Goal: Task Accomplishment & Management: Use online tool/utility

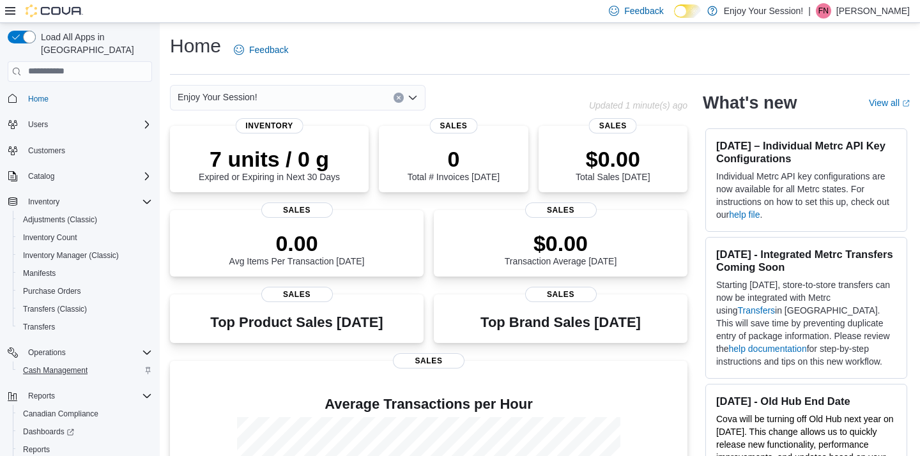
click at [68, 365] on span "Cash Management" at bounding box center [55, 370] width 65 height 10
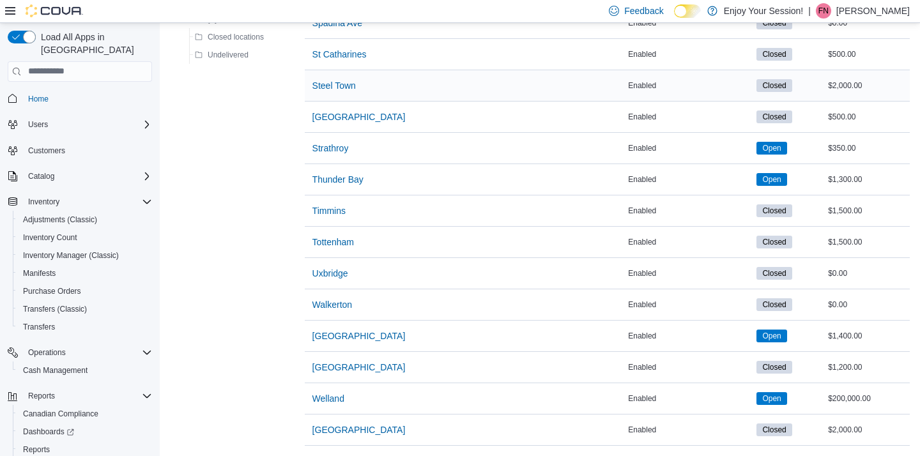
scroll to position [1536, 0]
click at [354, 114] on span "[GEOGRAPHIC_DATA]" at bounding box center [358, 117] width 93 height 13
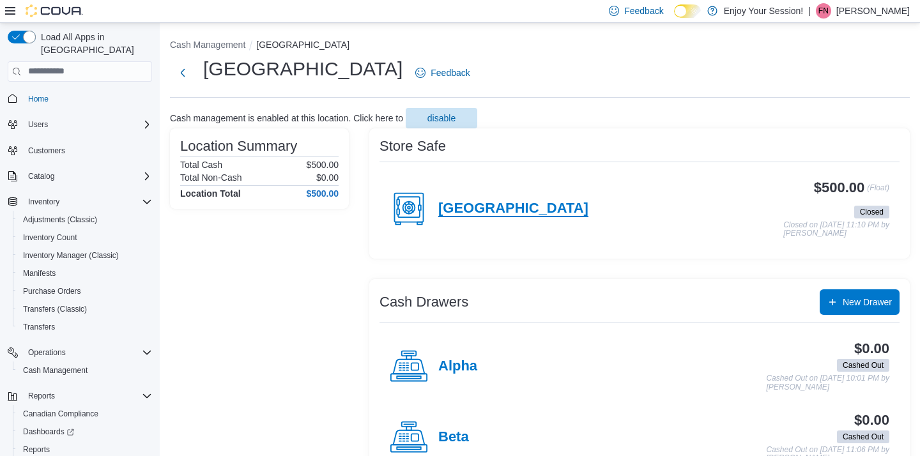
click at [489, 207] on h4 "[GEOGRAPHIC_DATA]" at bounding box center [513, 209] width 150 height 17
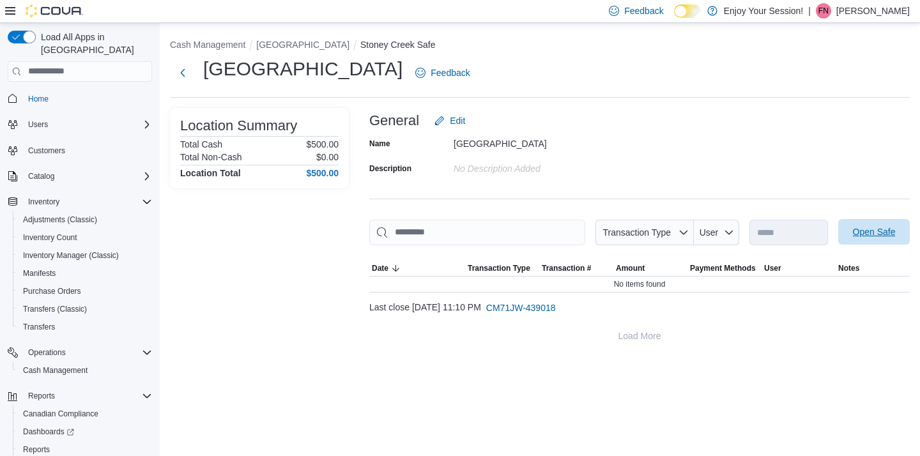
click at [886, 225] on span "Open Safe" at bounding box center [874, 231] width 43 height 13
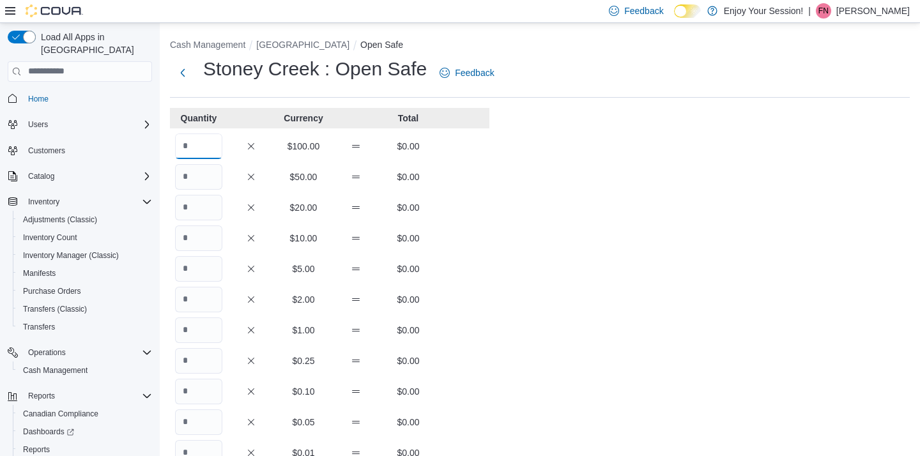
click at [208, 145] on input "Quantity" at bounding box center [198, 146] width 47 height 26
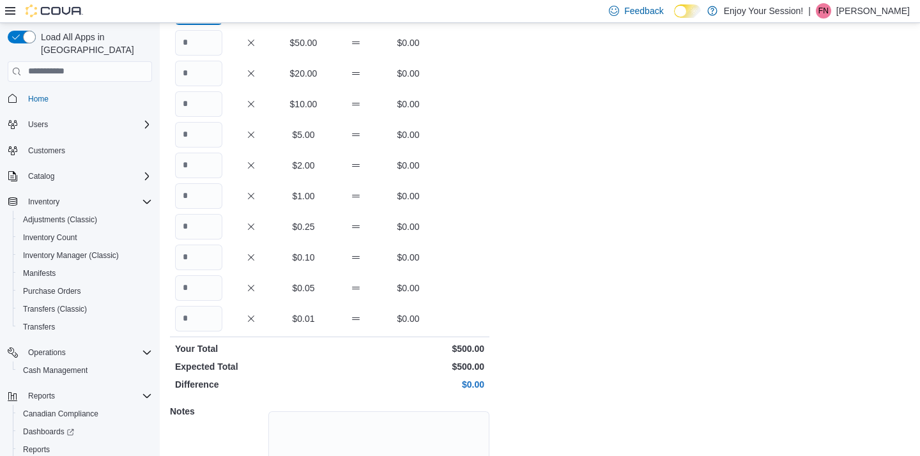
scroll to position [181, 0]
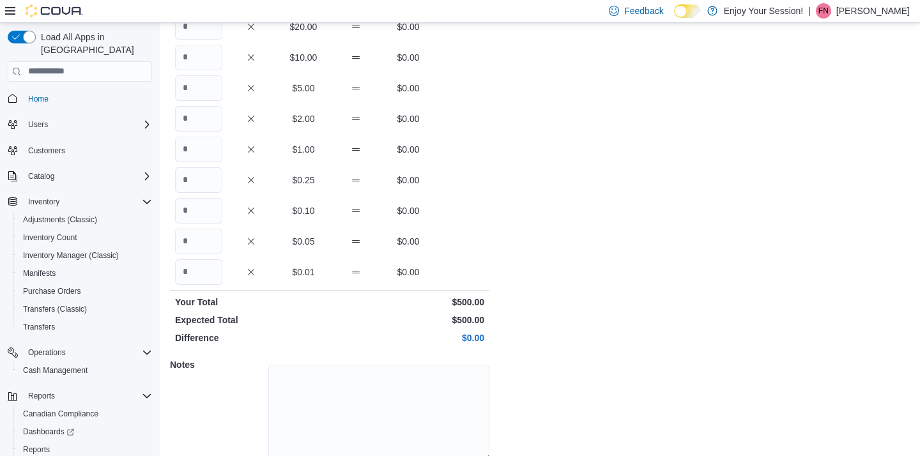
type input "*"
click at [319, 379] on textarea at bounding box center [378, 413] width 221 height 96
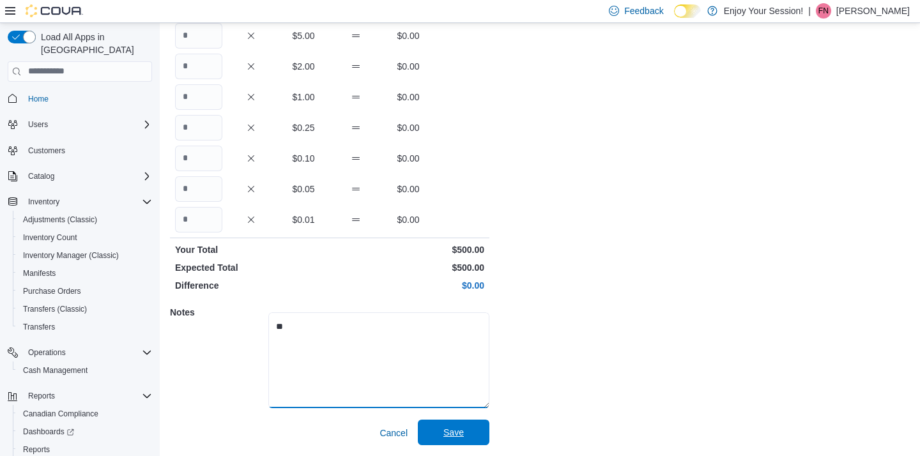
scroll to position [232, 0]
type textarea "**"
click at [459, 437] on span "Save" at bounding box center [453, 433] width 20 height 13
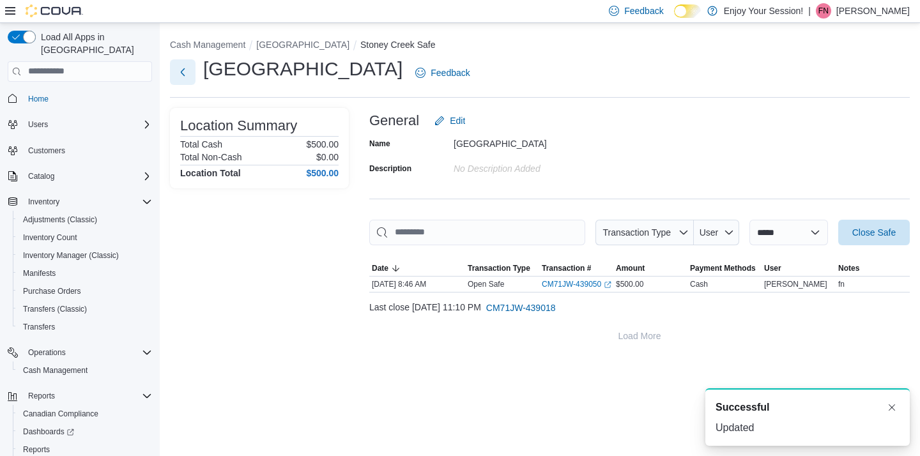
click at [185, 72] on button "Next" at bounding box center [183, 72] width 26 height 26
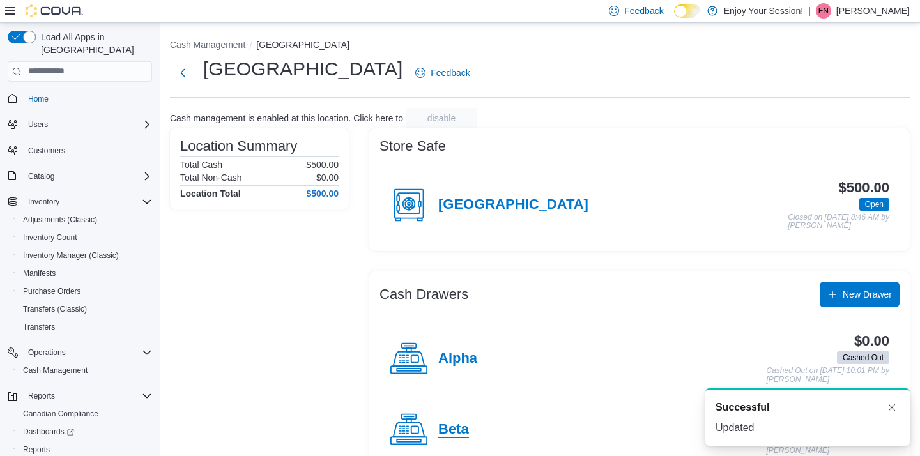
click at [458, 427] on h4 "Beta" at bounding box center [453, 430] width 31 height 17
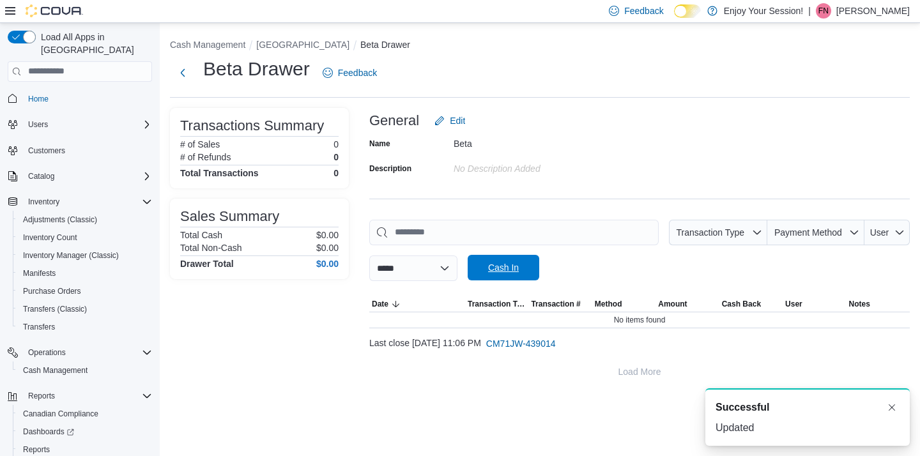
click at [515, 261] on span "Cash In" at bounding box center [503, 267] width 31 height 13
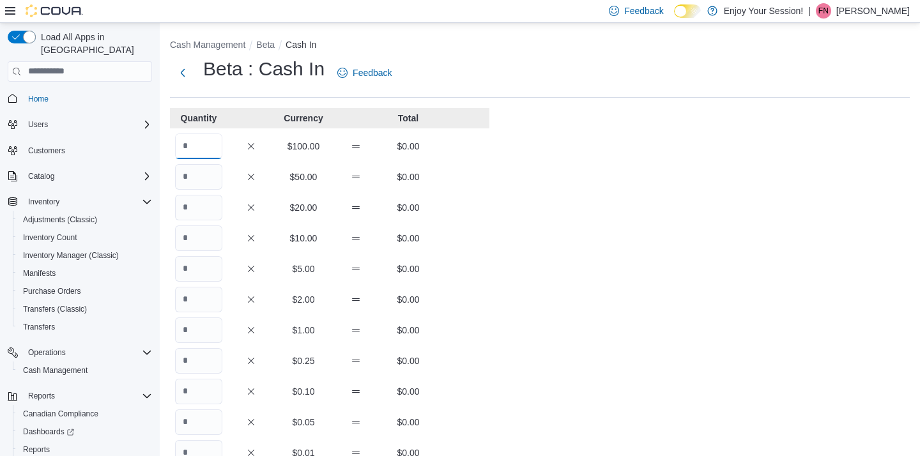
click at [213, 141] on input "Quantity" at bounding box center [198, 146] width 47 height 26
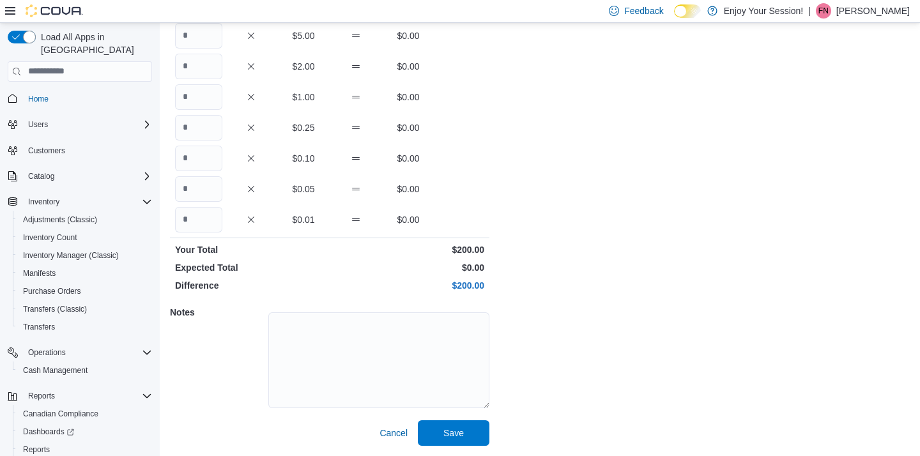
scroll to position [232, 0]
type input "*"
click at [308, 326] on textarea at bounding box center [378, 361] width 221 height 96
type textarea "**"
click at [449, 428] on span "Save" at bounding box center [453, 433] width 20 height 13
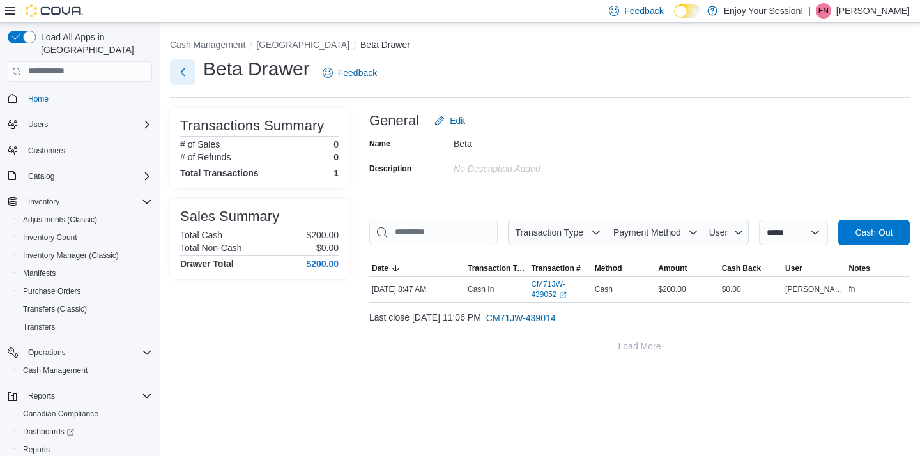
click at [180, 71] on button "Next" at bounding box center [183, 72] width 26 height 26
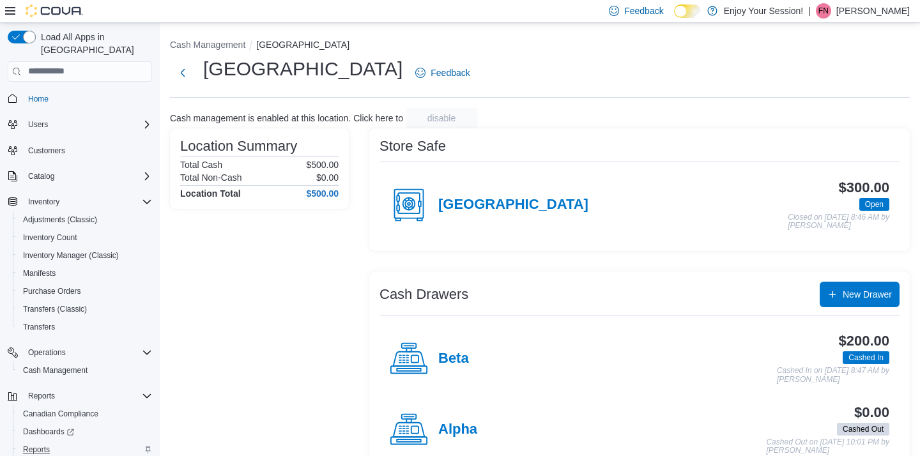
click at [38, 444] on span "Reports" at bounding box center [36, 449] width 27 height 10
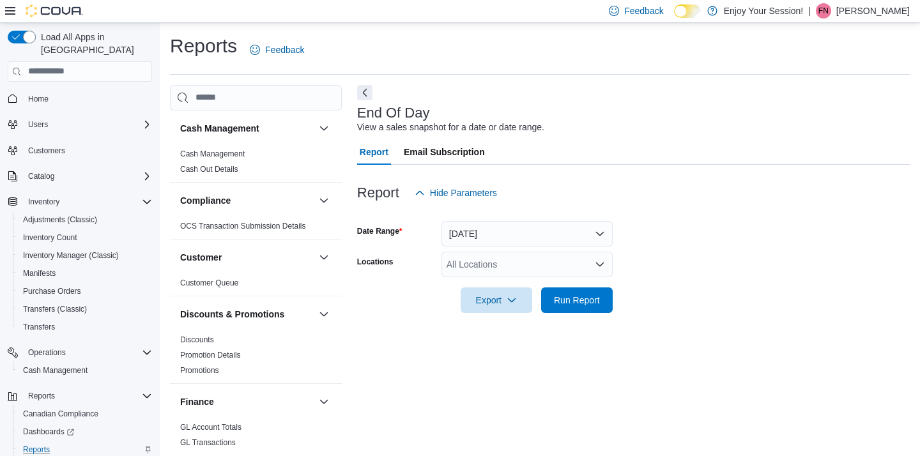
scroll to position [6, 0]
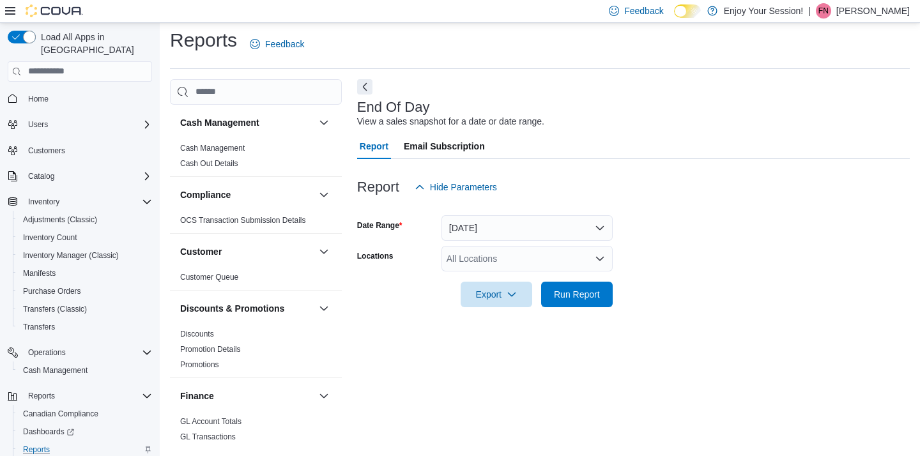
click at [503, 228] on button "Today" at bounding box center [526, 228] width 171 height 26
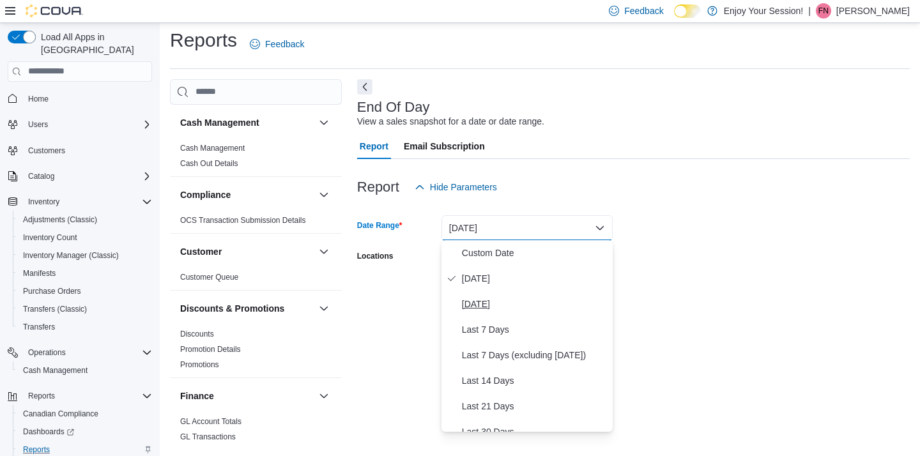
click at [489, 304] on span "Yesterday" at bounding box center [535, 303] width 146 height 15
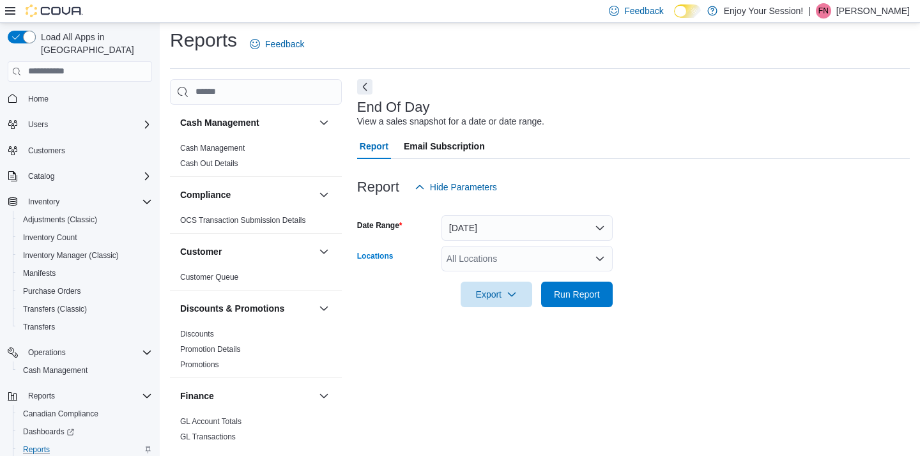
click at [480, 261] on div "All Locations" at bounding box center [526, 259] width 171 height 26
type input "******"
click at [500, 275] on span "[GEOGRAPHIC_DATA]" at bounding box center [515, 279] width 93 height 13
click at [662, 298] on form "Date Range Yesterday Locations Stoney Creek Export Run Report" at bounding box center [633, 253] width 552 height 107
click at [581, 293] on span "Run Report" at bounding box center [577, 293] width 46 height 13
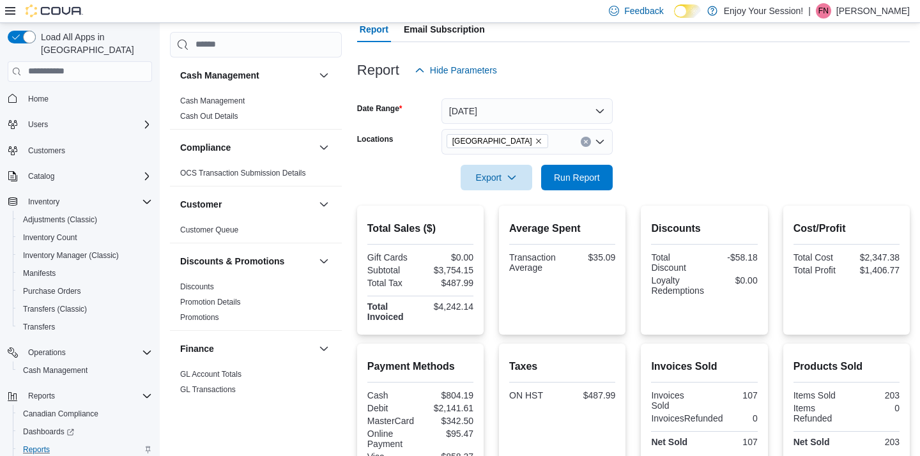
scroll to position [132, 0]
